Goal: Information Seeking & Learning: Learn about a topic

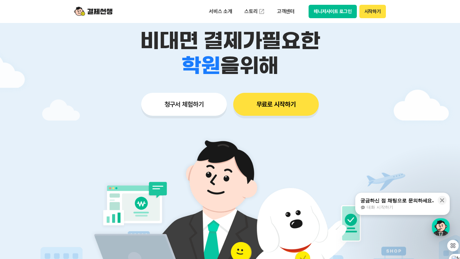
scroll to position [84, 0]
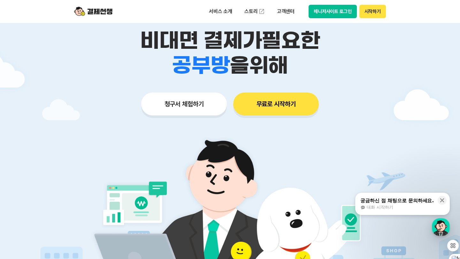
click at [191, 99] on button "청구서 체험하기" at bounding box center [184, 104] width 86 height 23
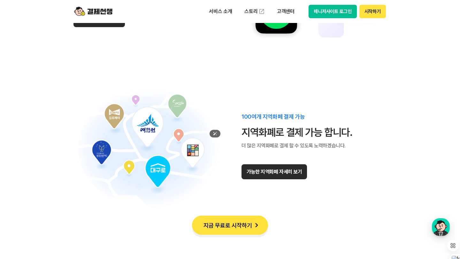
scroll to position [4033, 0]
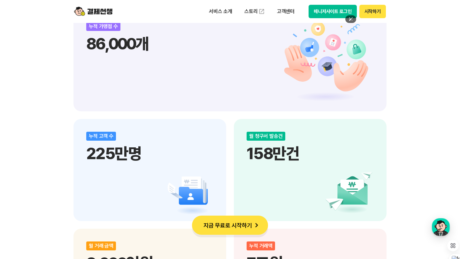
scroll to position [828, 0]
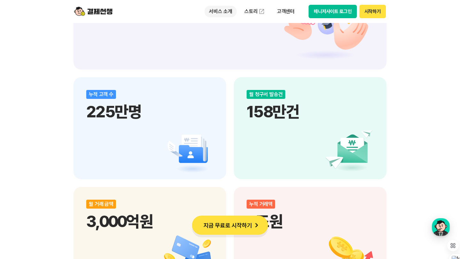
click at [224, 12] on p "서비스 소개" at bounding box center [220, 11] width 32 height 11
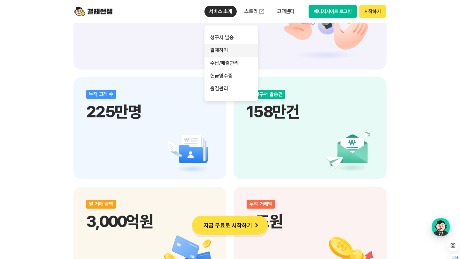
click at [224, 47] on link "결제하기" at bounding box center [231, 50] width 54 height 13
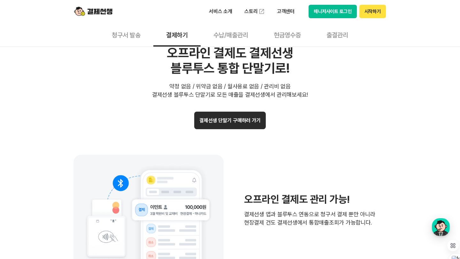
scroll to position [1270, 0]
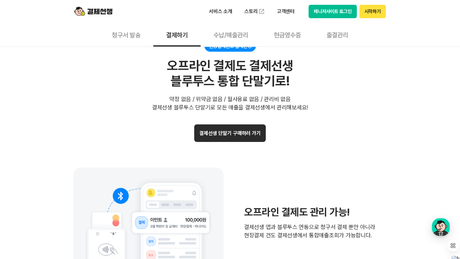
click at [220, 133] on button "결제선생 단말기 구매하러 가기" at bounding box center [229, 133] width 71 height 18
click at [238, 130] on button "결제선생 단말기 구매하러 가기" at bounding box center [229, 133] width 71 height 18
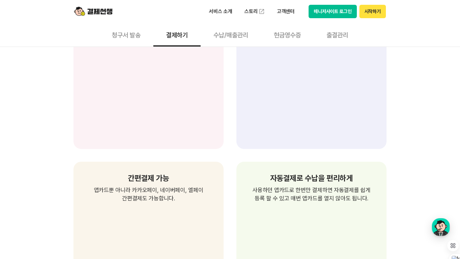
scroll to position [0, 0]
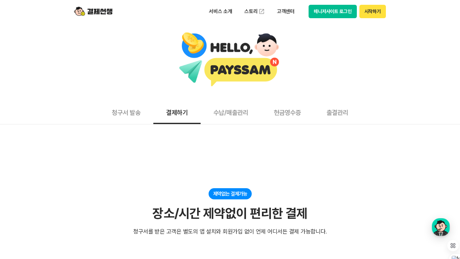
click at [241, 110] on button "수납/매출관리" at bounding box center [230, 113] width 60 height 24
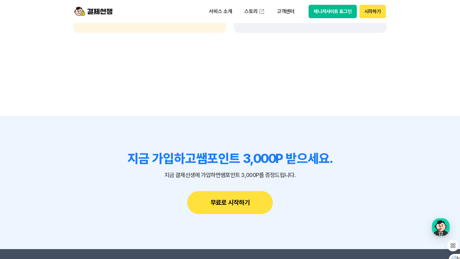
scroll to position [835, 0]
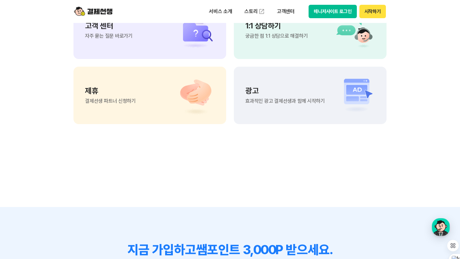
click at [257, 87] on p "광고" at bounding box center [284, 91] width 79 height 8
